Goal: Task Accomplishment & Management: Use online tool/utility

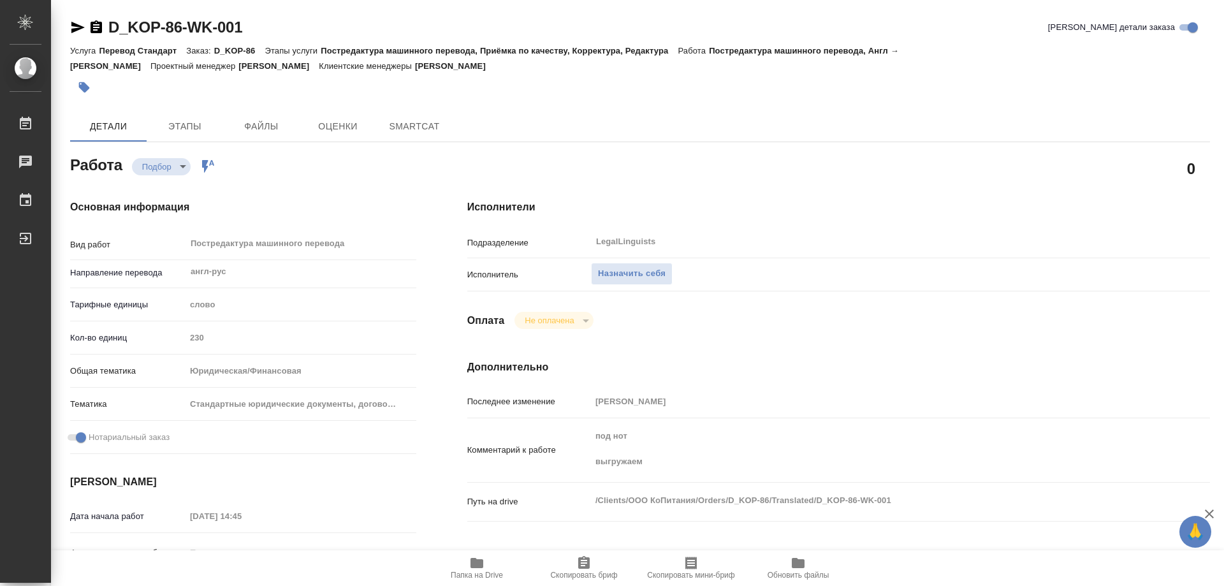
type textarea "x"
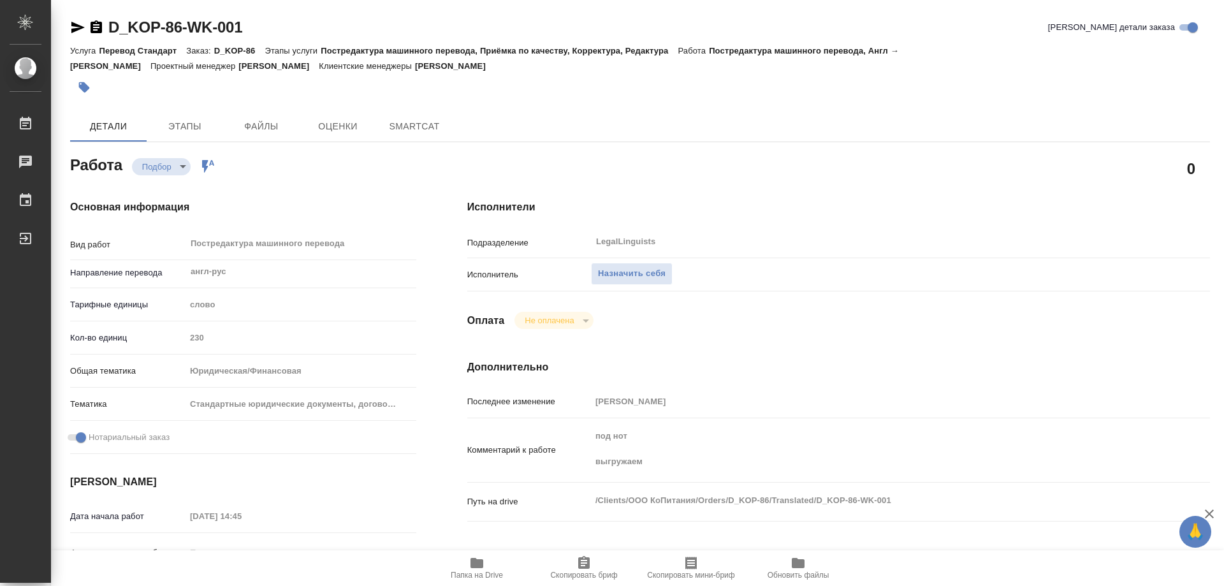
type textarea "x"
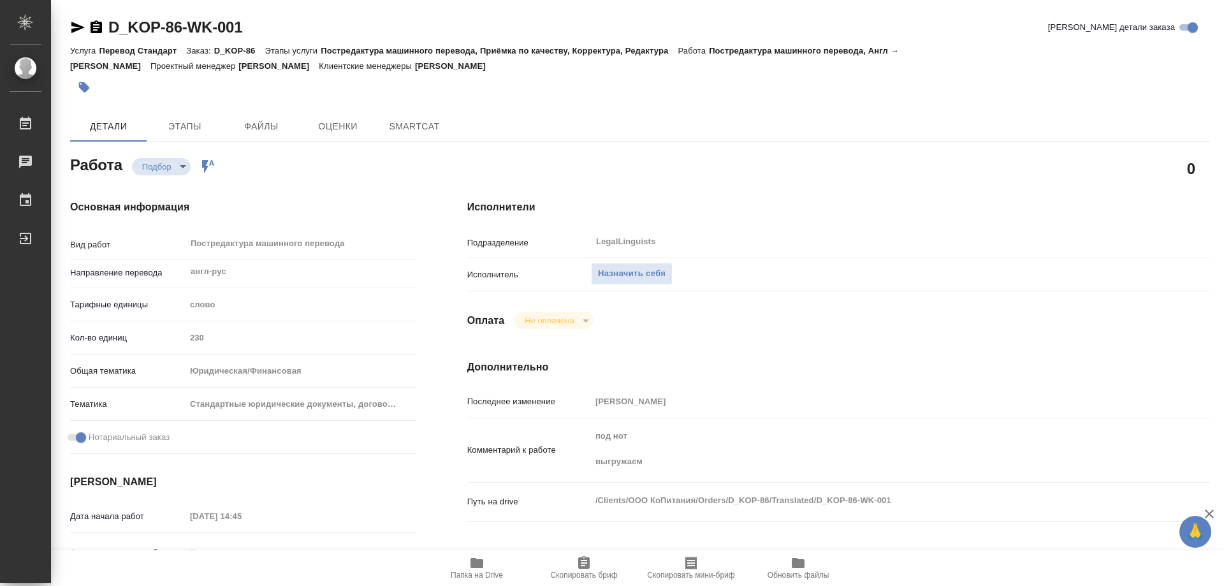
type textarea "x"
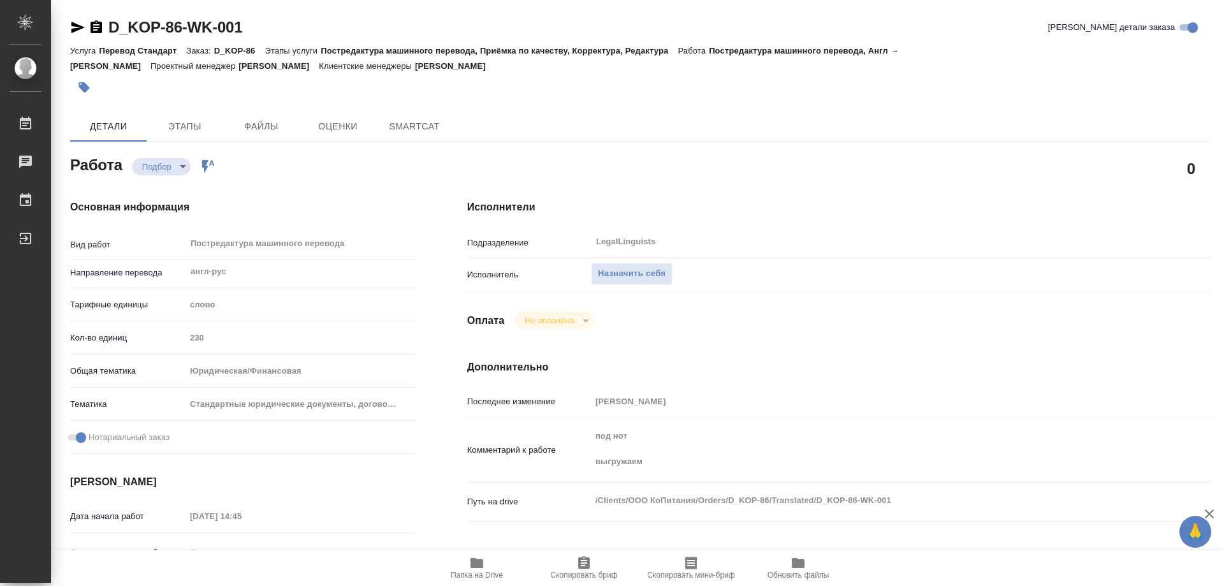
type textarea "x"
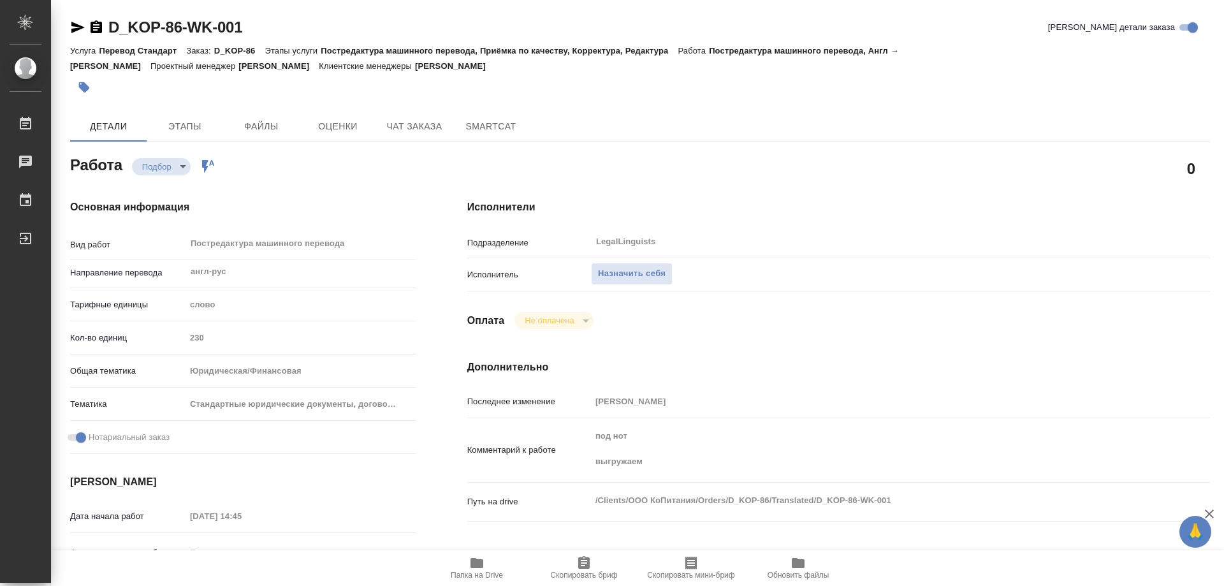
type textarea "x"
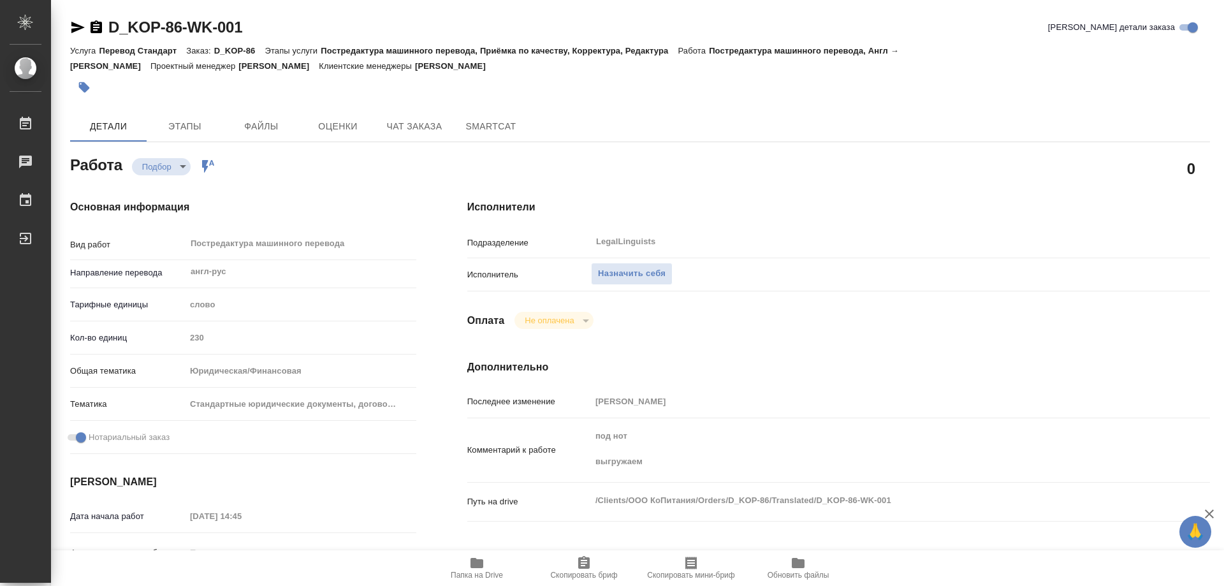
type textarea "x"
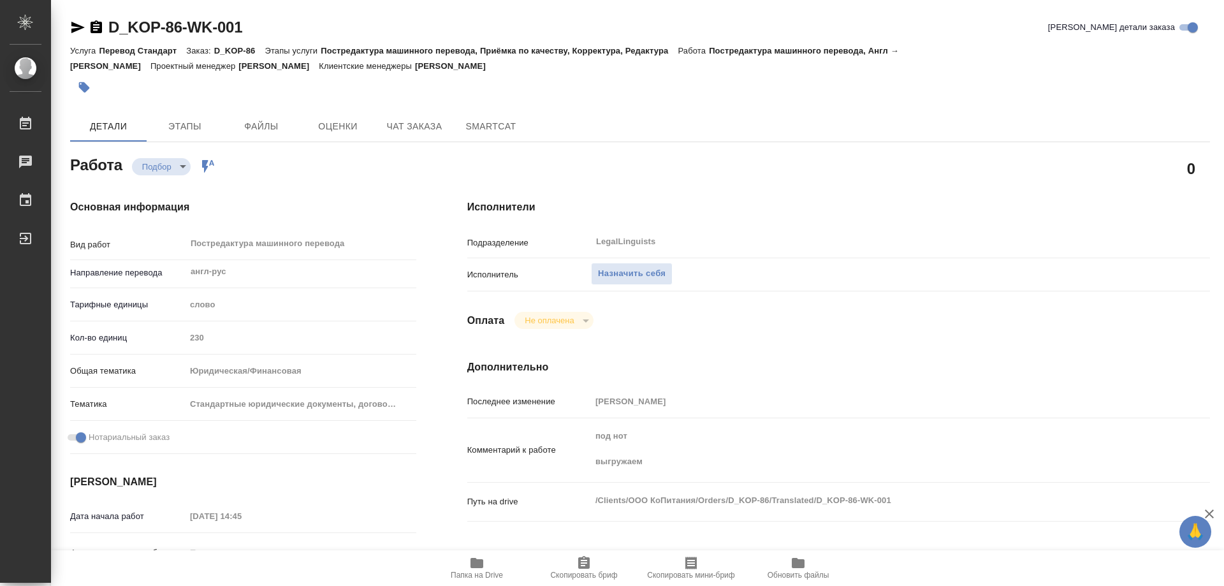
scroll to position [128, 0]
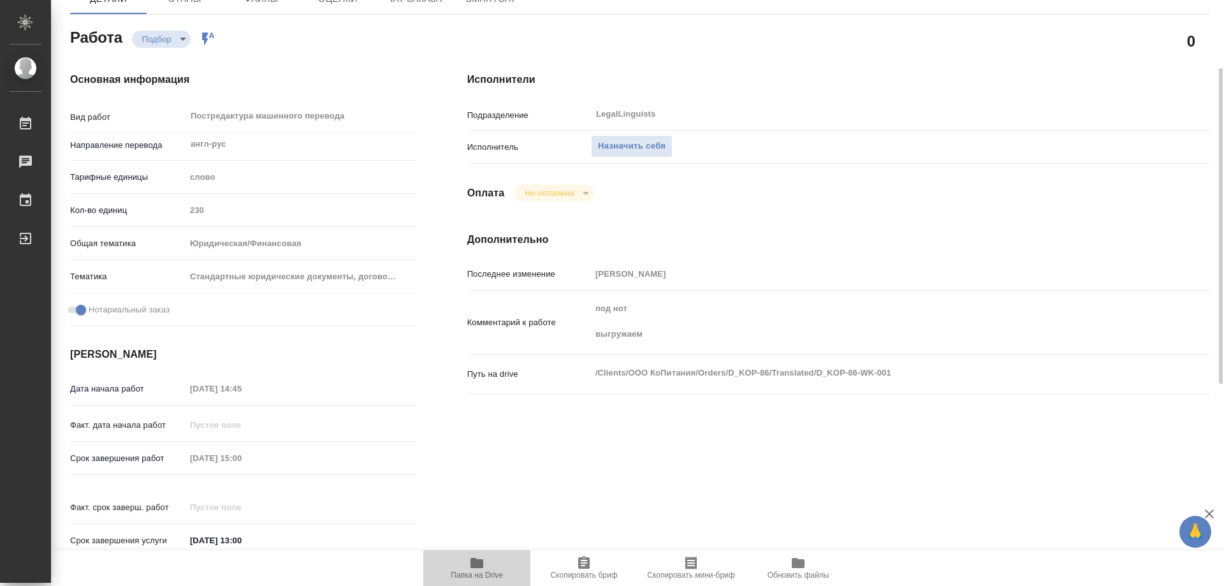
click at [486, 563] on span "Папка на Drive" at bounding box center [477, 567] width 92 height 24
